Goal: Answer question/provide support

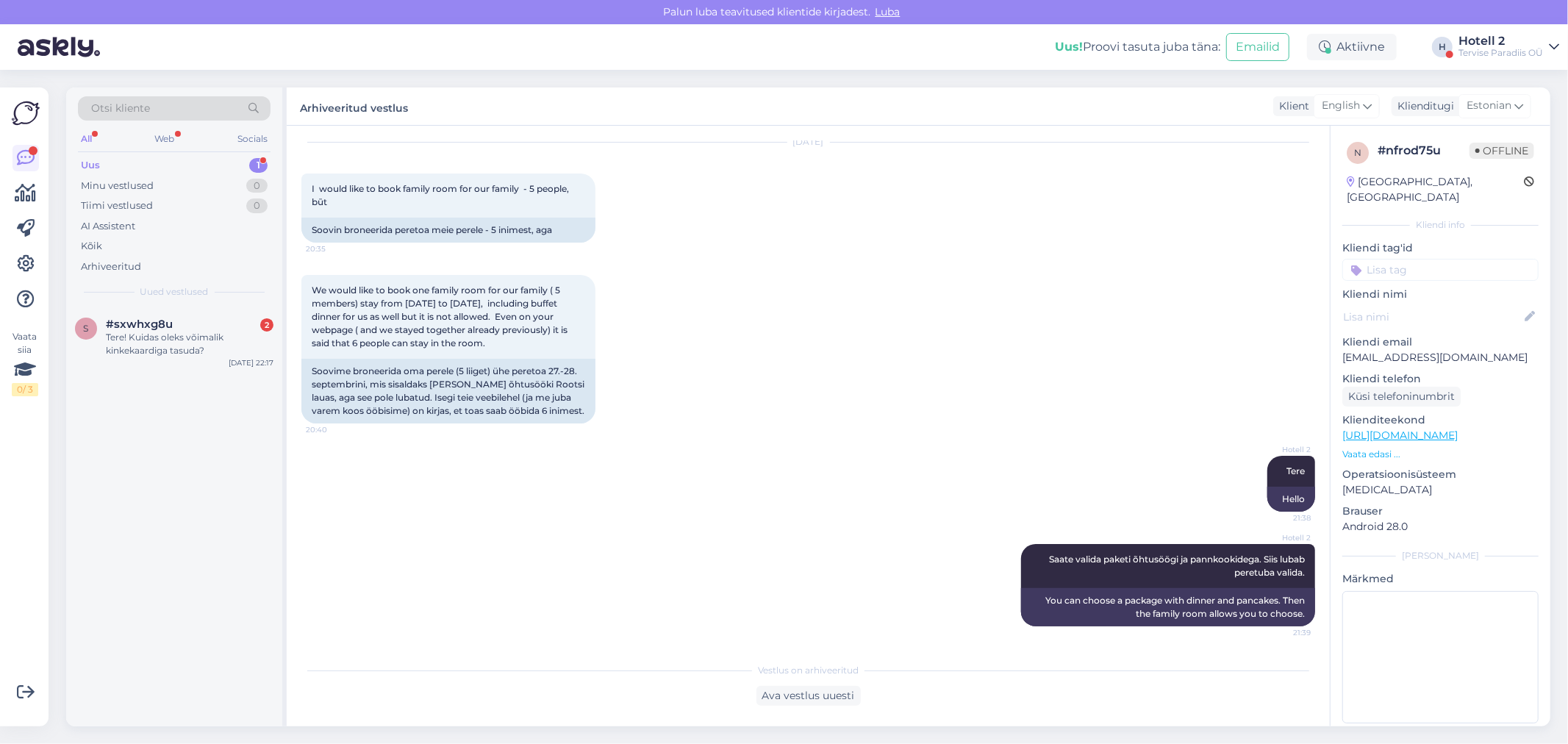
scroll to position [3, 0]
click at [199, 346] on div "Tere! Kuidas oleks võimalik kinkekaardiga tasuda?" at bounding box center [189, 344] width 167 height 26
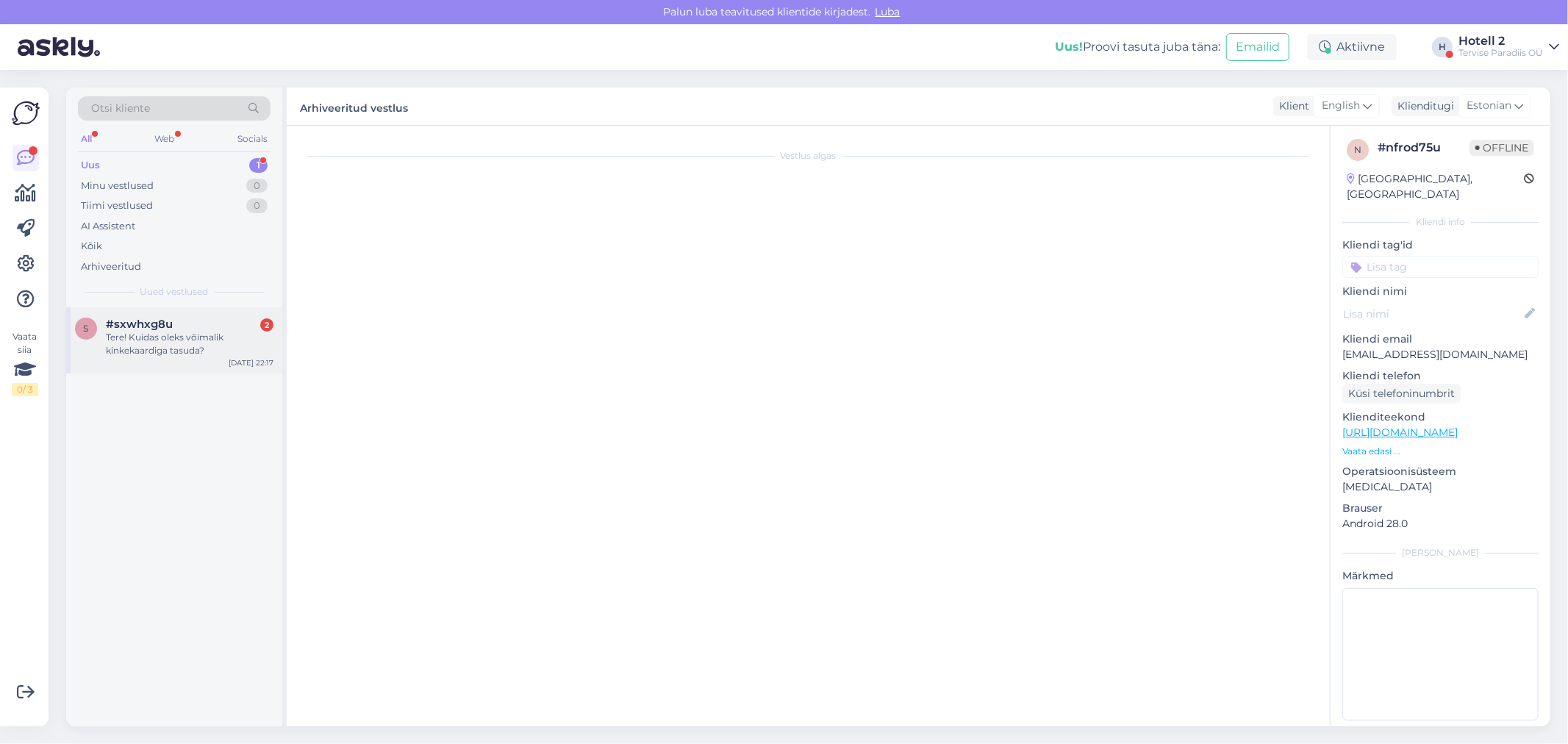
scroll to position [0, 0]
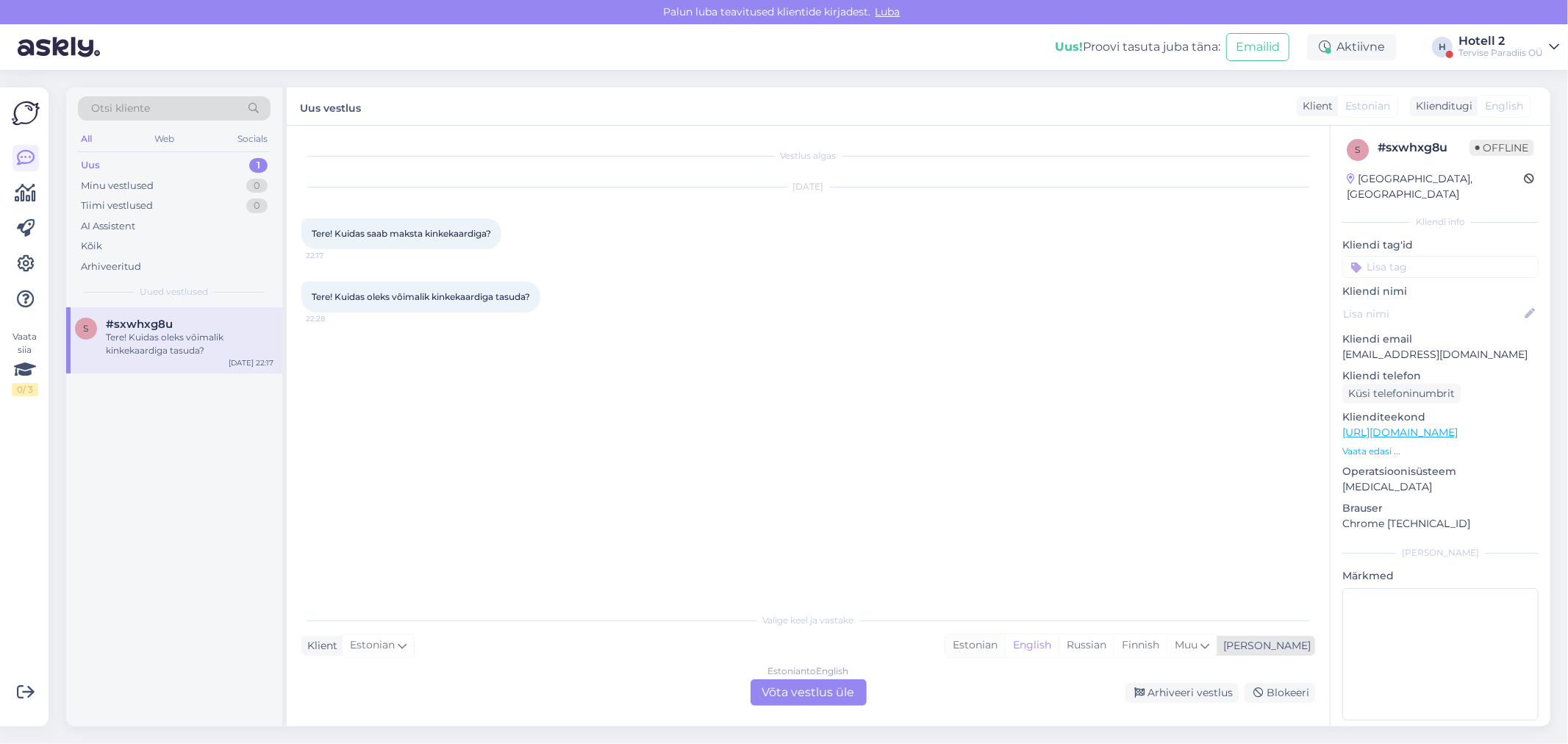
click at [1005, 644] on div "Estonian" at bounding box center [975, 645] width 60 height 22
click at [828, 691] on div "Estonian to Estonian Võta vestlus üle" at bounding box center [809, 693] width 116 height 26
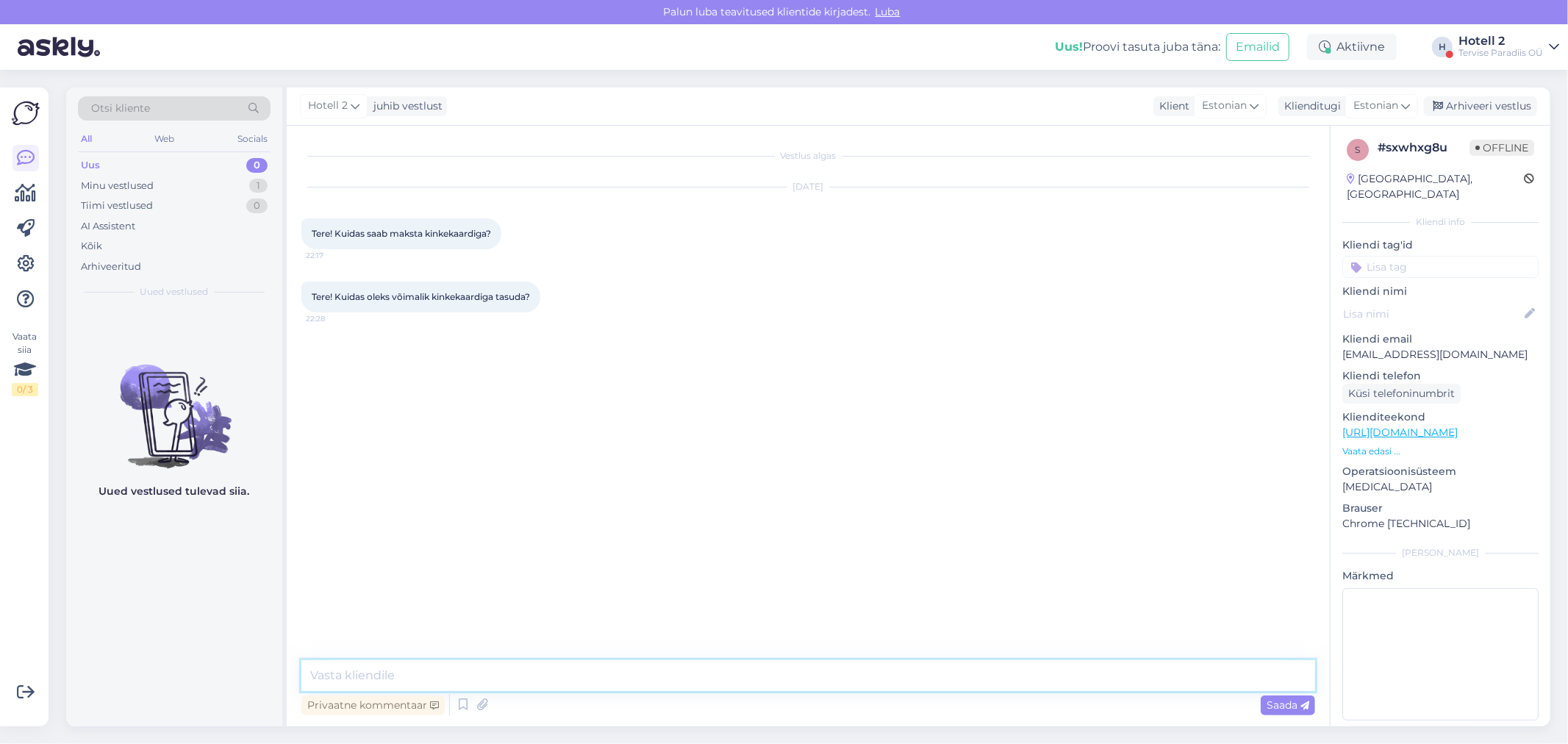
click at [504, 672] on textarea at bounding box center [808, 675] width 1014 height 31
type textarea "Tere"
type textarea "Broneerides läbi e-maili."
type textarea "[EMAIL_ADDRESS][DOMAIN_NAME]"
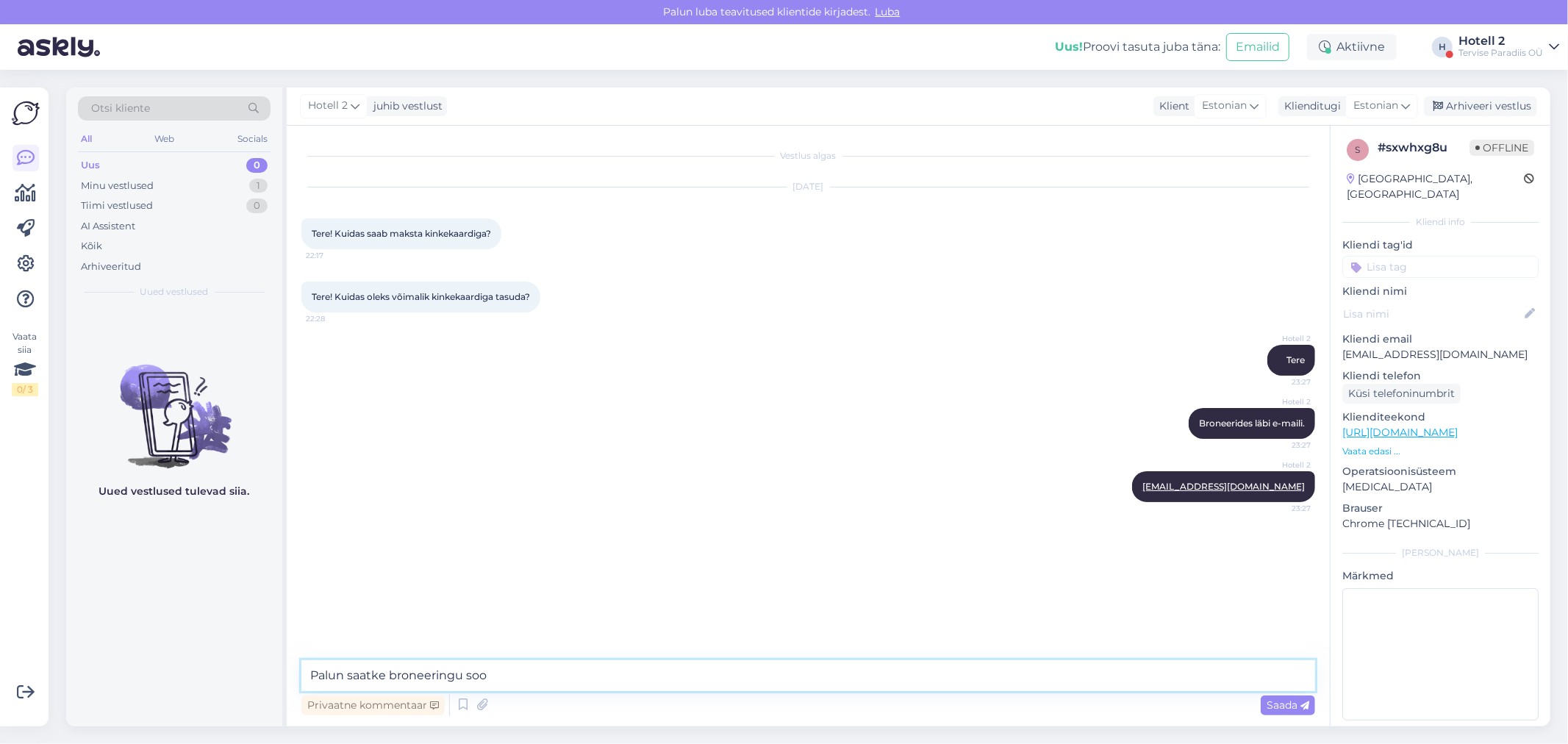
type textarea "Palun saatke broneeringu soov"
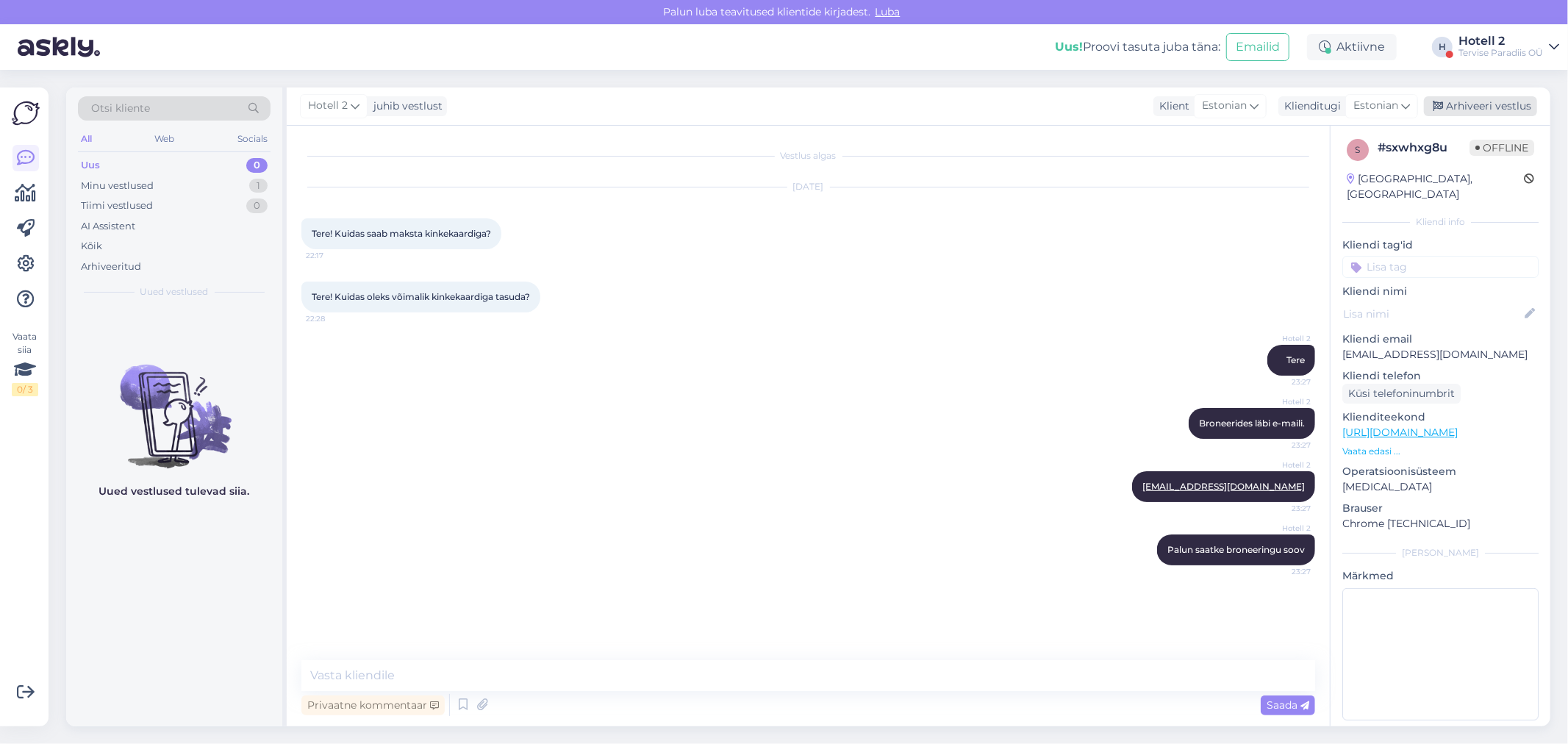
click at [1456, 108] on div "Arhiveeri vestlus" at bounding box center [1480, 106] width 114 height 20
